Goal: Task Accomplishment & Management: Manage account settings

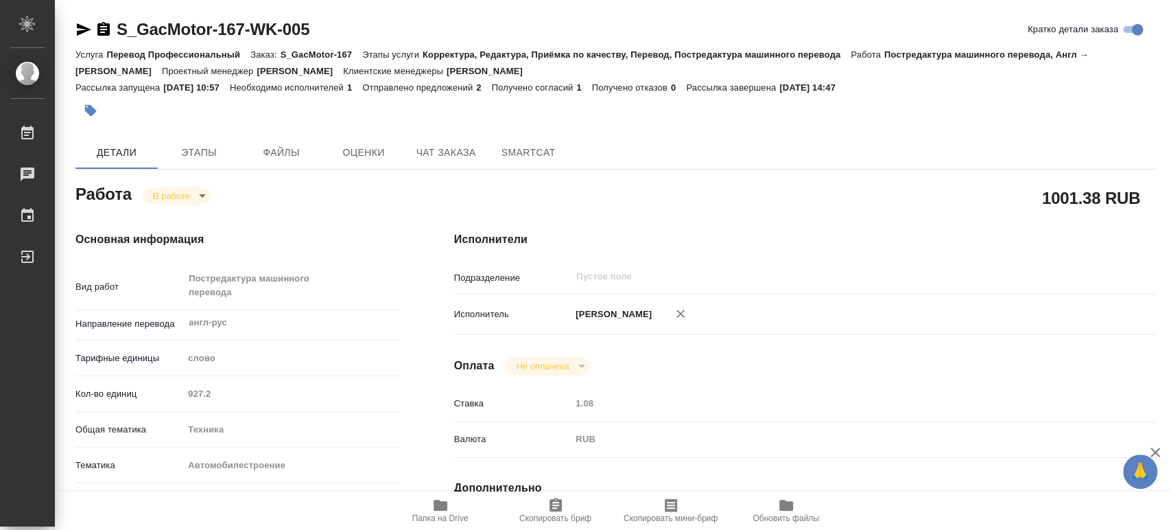
scroll to position [457, 0]
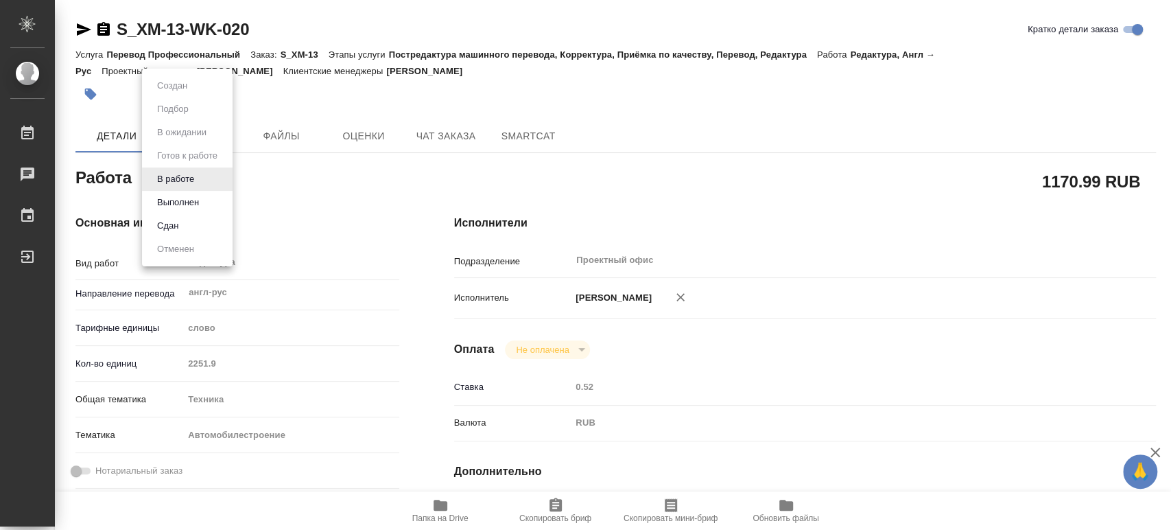
click at [202, 178] on body "🙏 .cls-1 fill:#fff; AWATERA [PERSON_NAME] 0 Чаты График Выйти S_XM-13-WK-020 Кр…" at bounding box center [585, 265] width 1171 height 530
click at [181, 198] on button "Выполнен" at bounding box center [178, 202] width 50 height 15
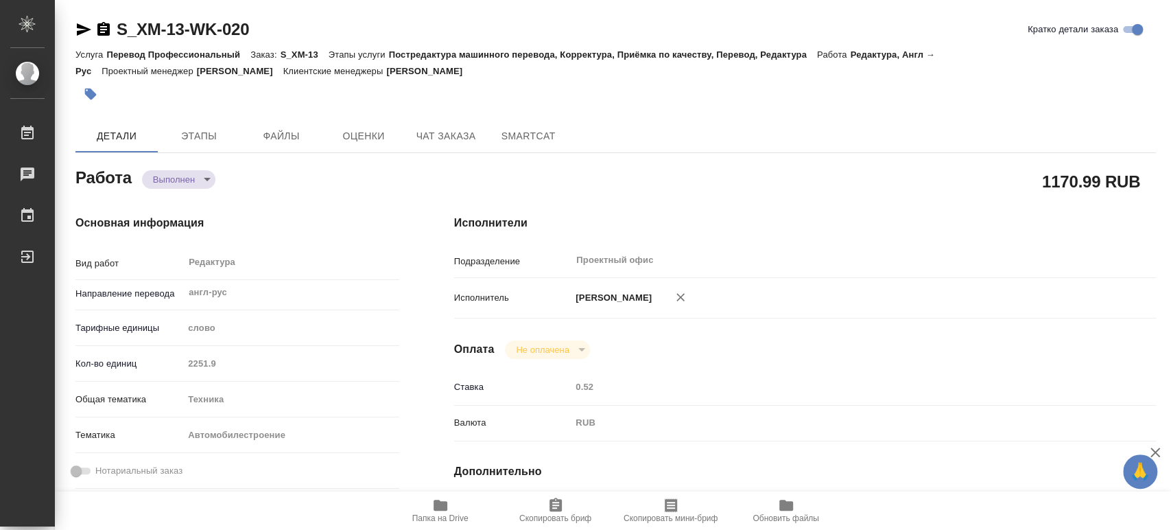
type textarea "x"
